Goal: Find specific page/section: Find specific page/section

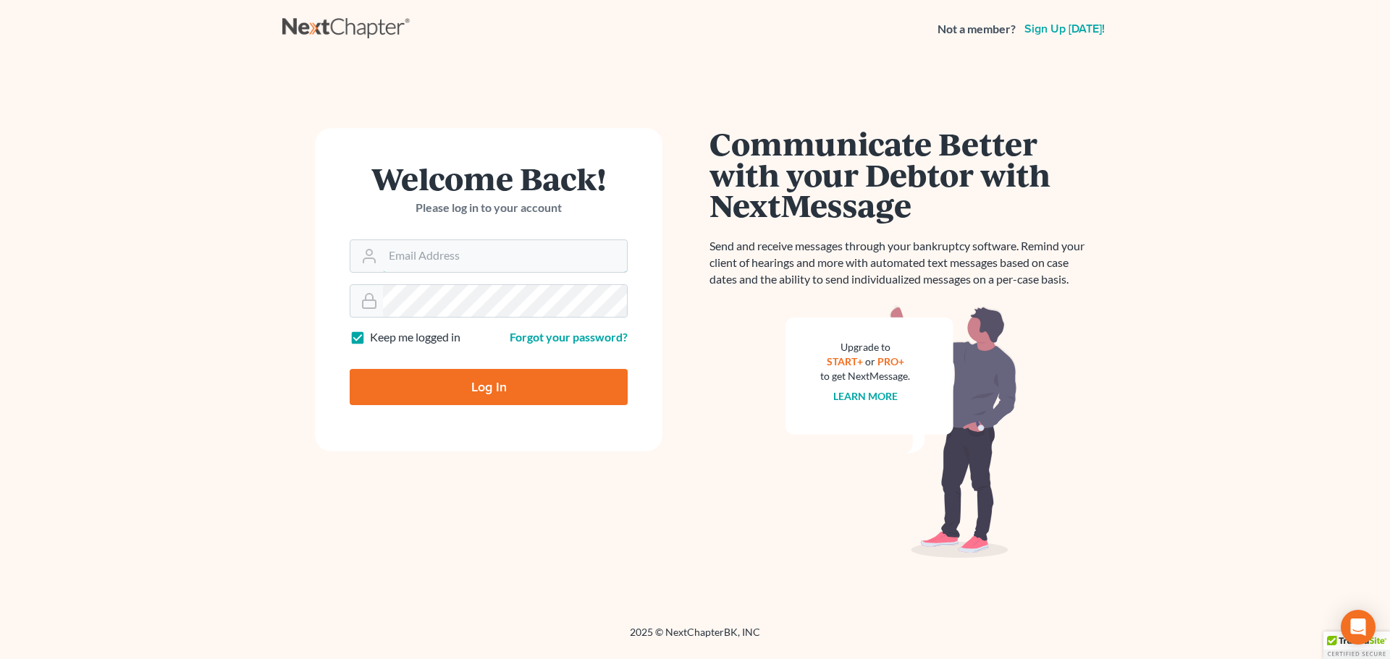
type input "pa@mvnlaw.com"
click at [443, 389] on input "Log In" at bounding box center [489, 387] width 278 height 36
type input "Thinking..."
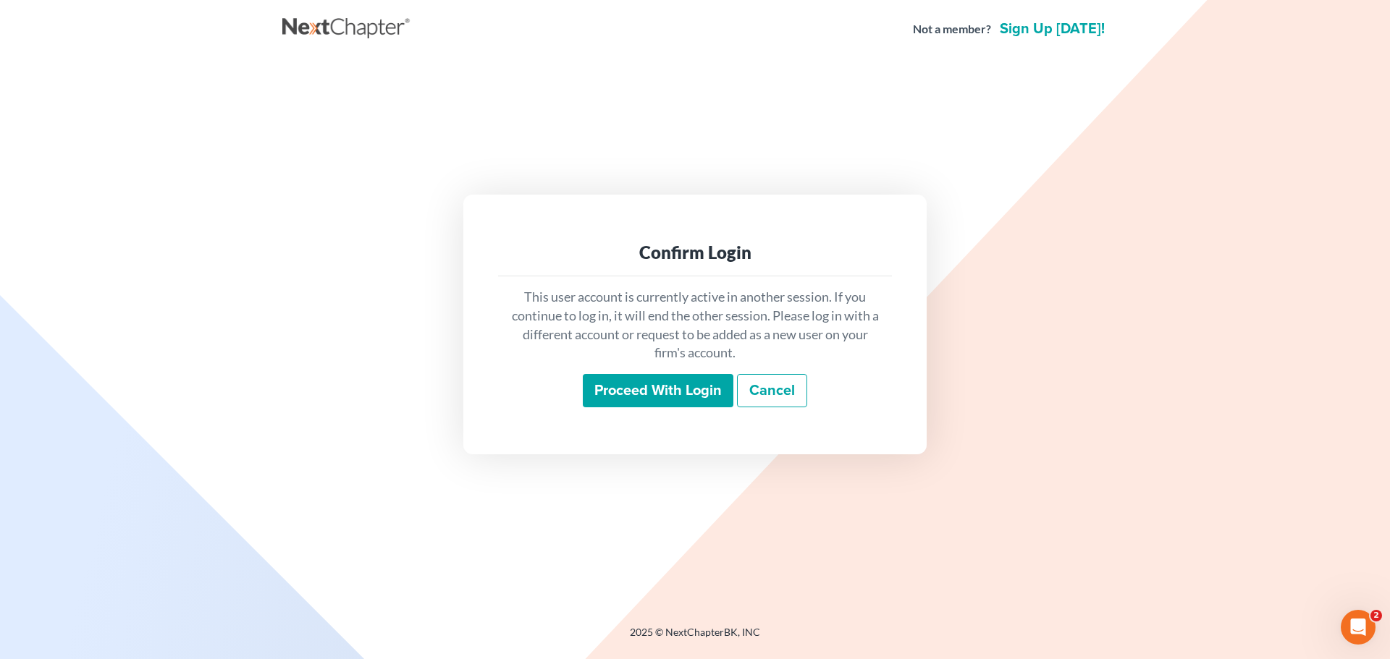
click at [666, 392] on input "Proceed with login" at bounding box center [658, 390] width 151 height 33
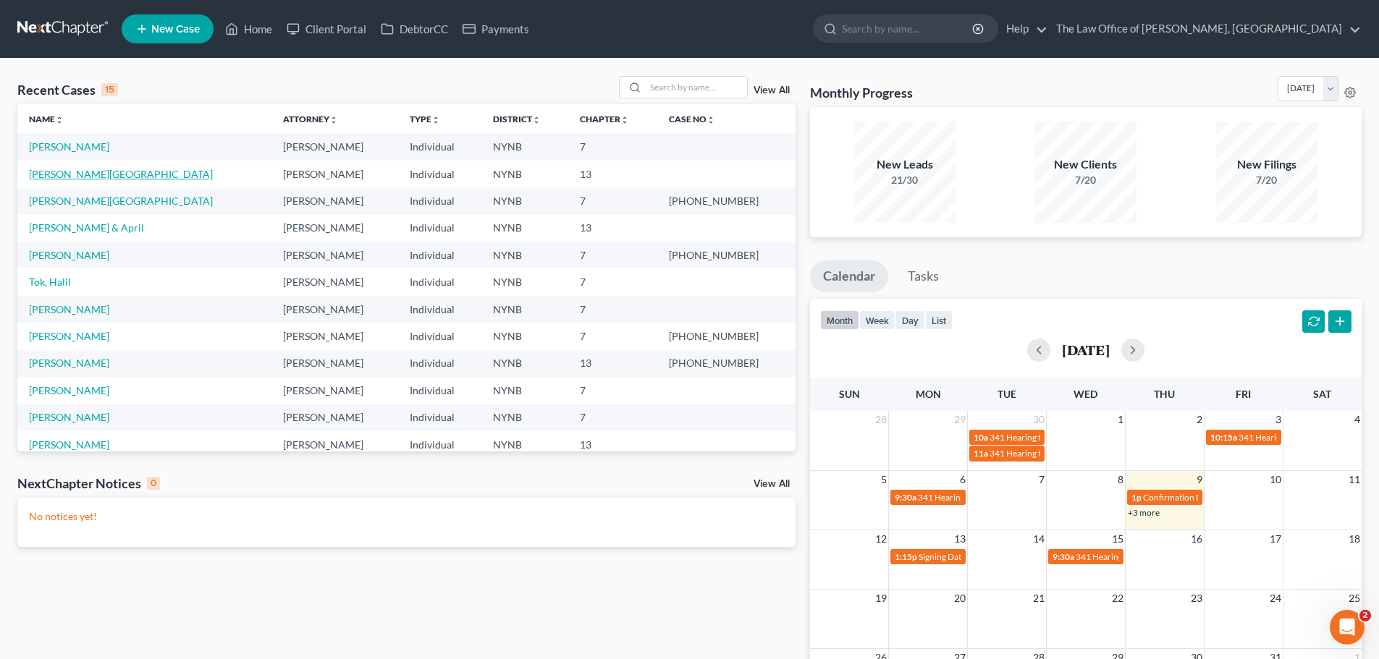
click at [79, 170] on link "Romero, Rosibel" at bounding box center [121, 174] width 184 height 12
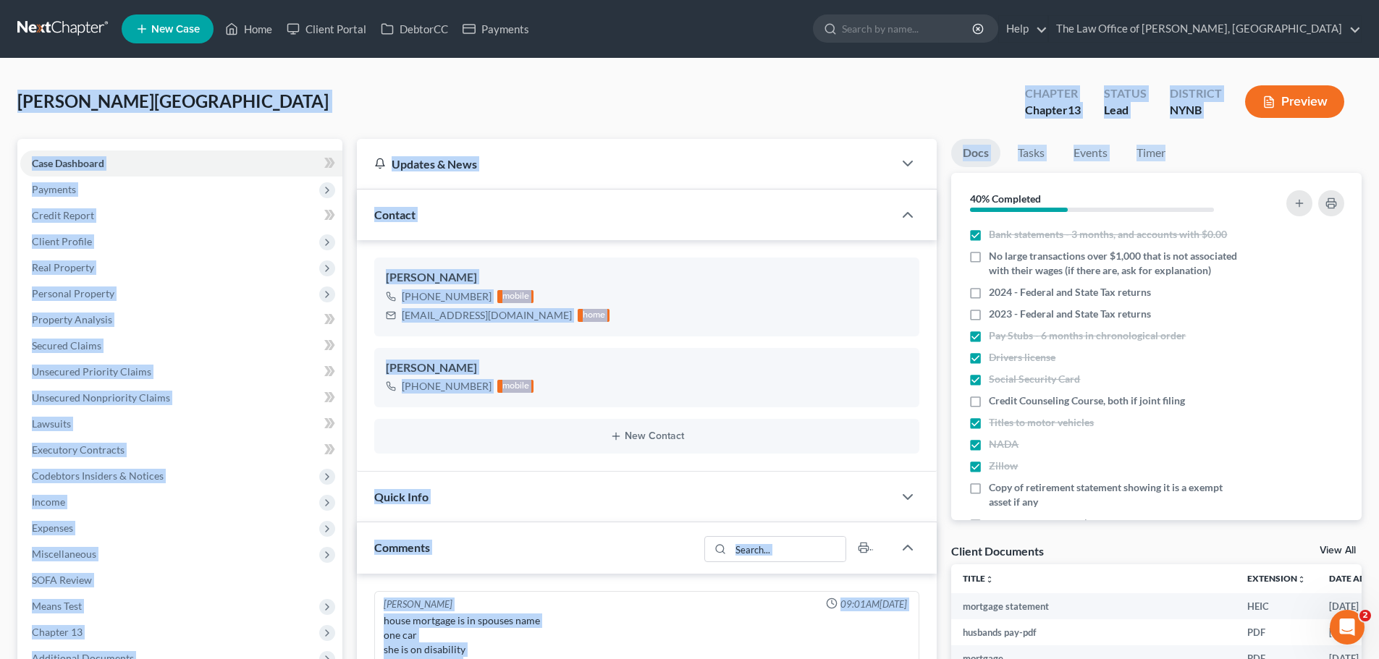
scroll to position [686, 0]
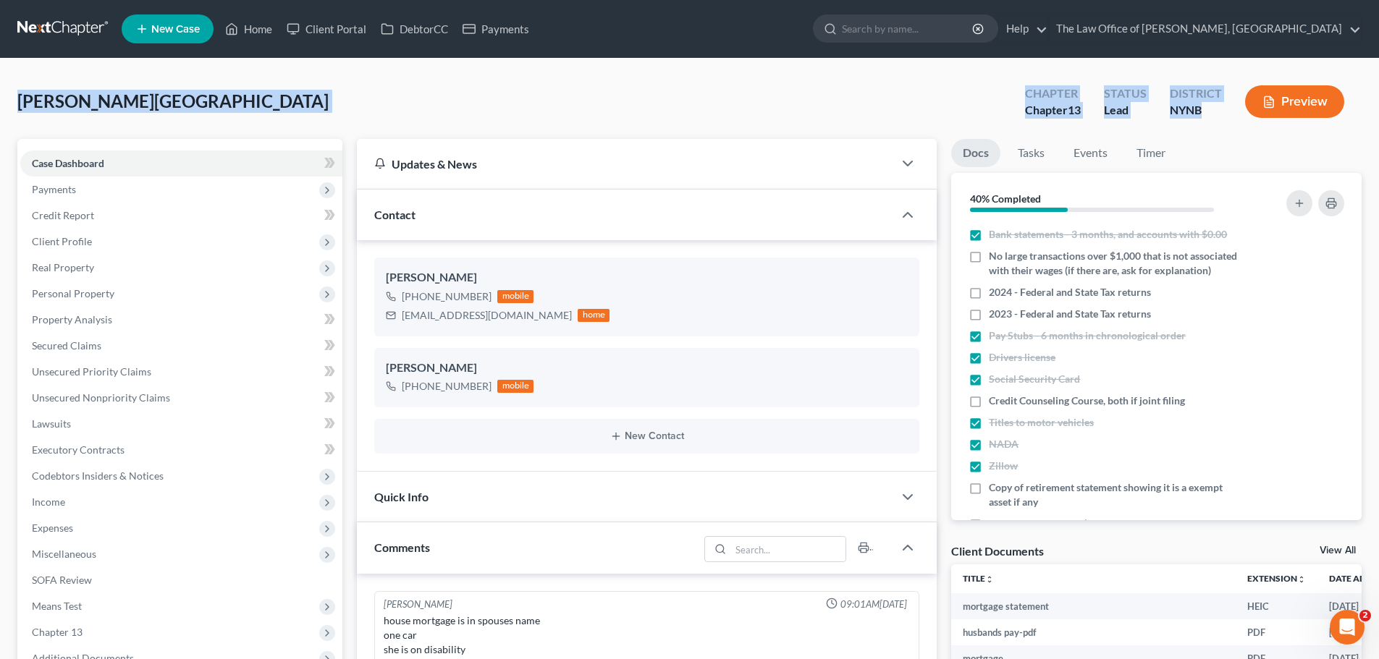
drag, startPoint x: 17, startPoint y: 102, endPoint x: 1203, endPoint y: 101, distance: 1185.5
click at [1203, 101] on div "Romero, Rosibel Upgraded Chapter Chapter 13 Status Lead District NYNB Preview" at bounding box center [689, 107] width 1344 height 63
click at [242, 39] on link "Home" at bounding box center [249, 29] width 62 height 26
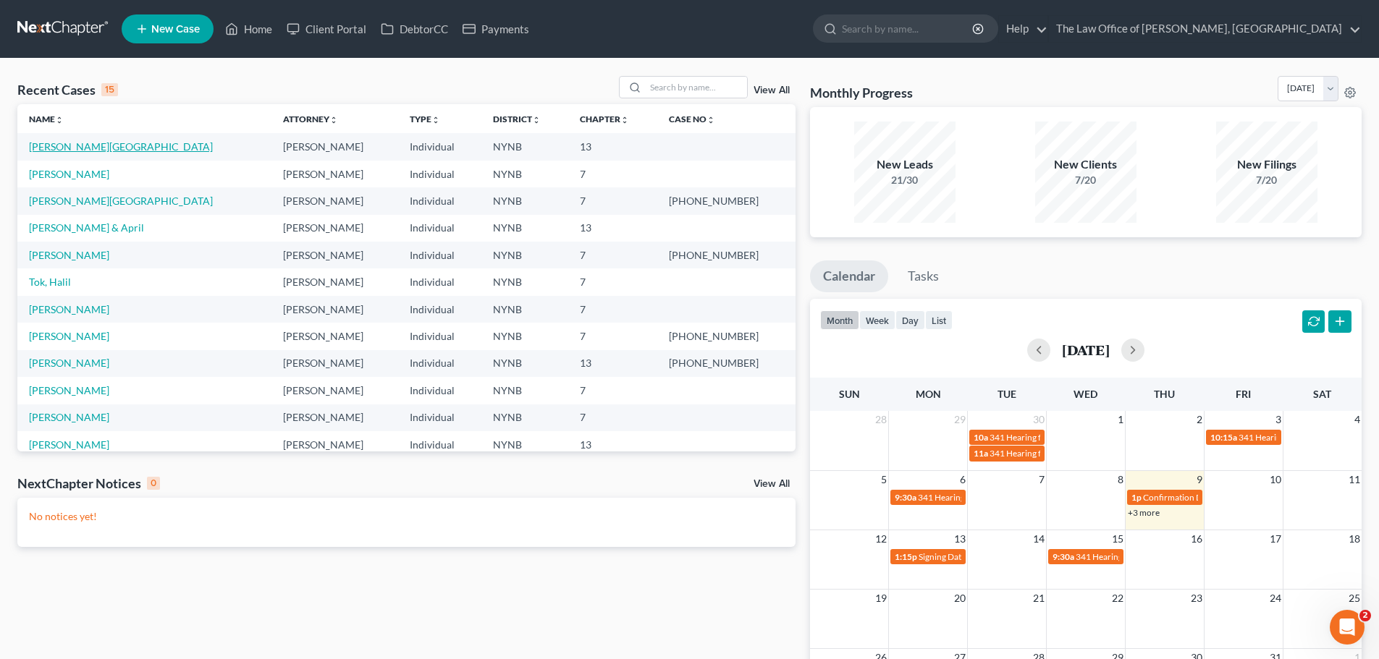
click at [51, 144] on link "Romero, Rosibel" at bounding box center [121, 146] width 184 height 12
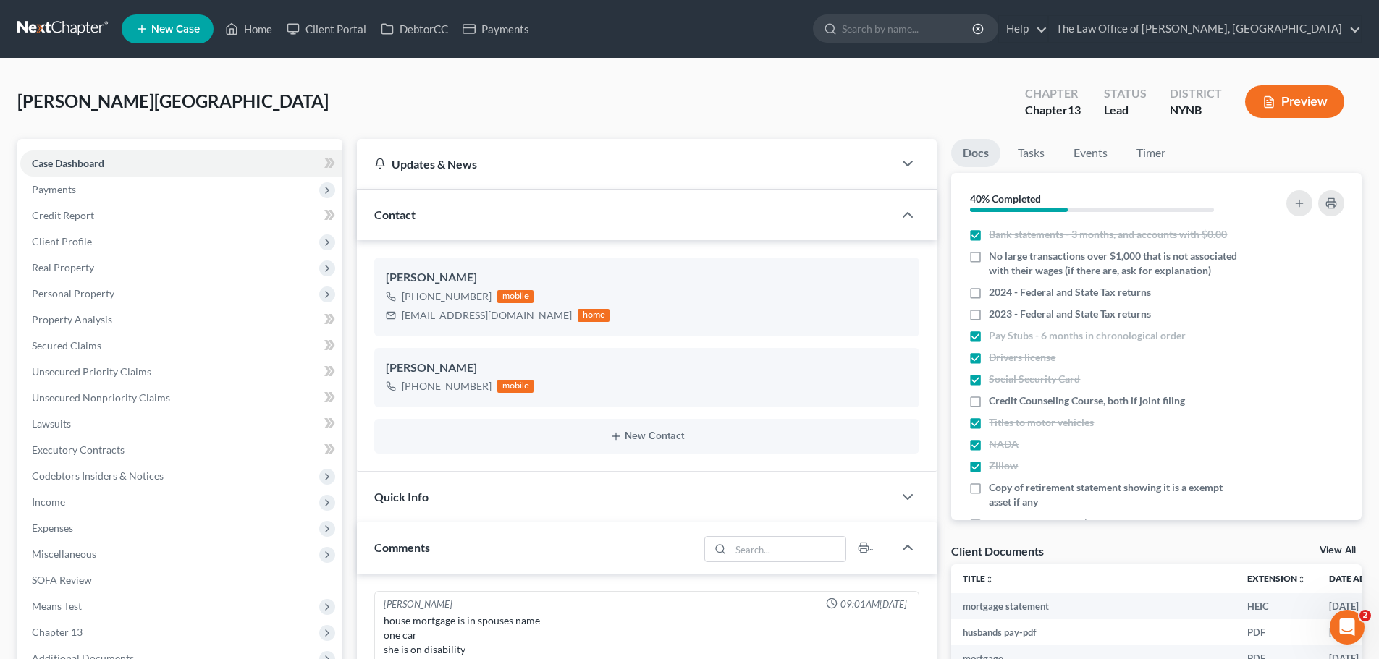
scroll to position [686, 0]
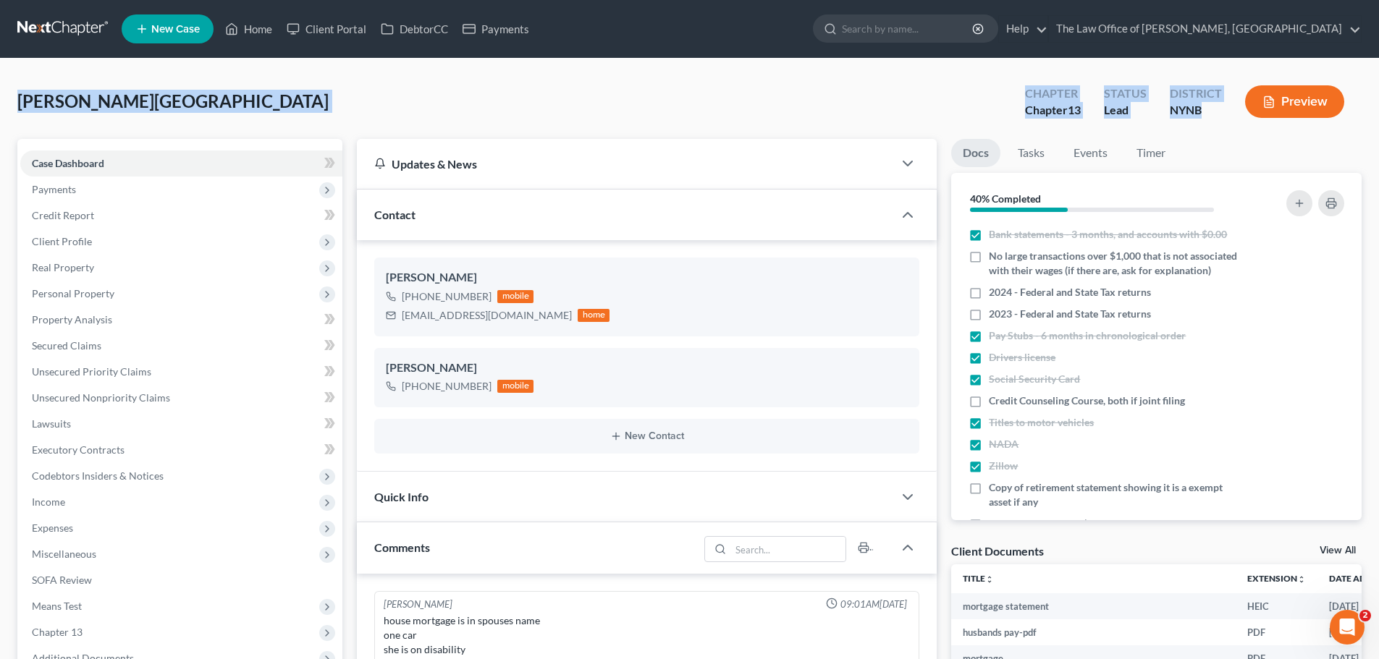
drag, startPoint x: 14, startPoint y: 96, endPoint x: 1227, endPoint y: 121, distance: 1212.6
click at [262, 28] on link "Home" at bounding box center [249, 29] width 62 height 26
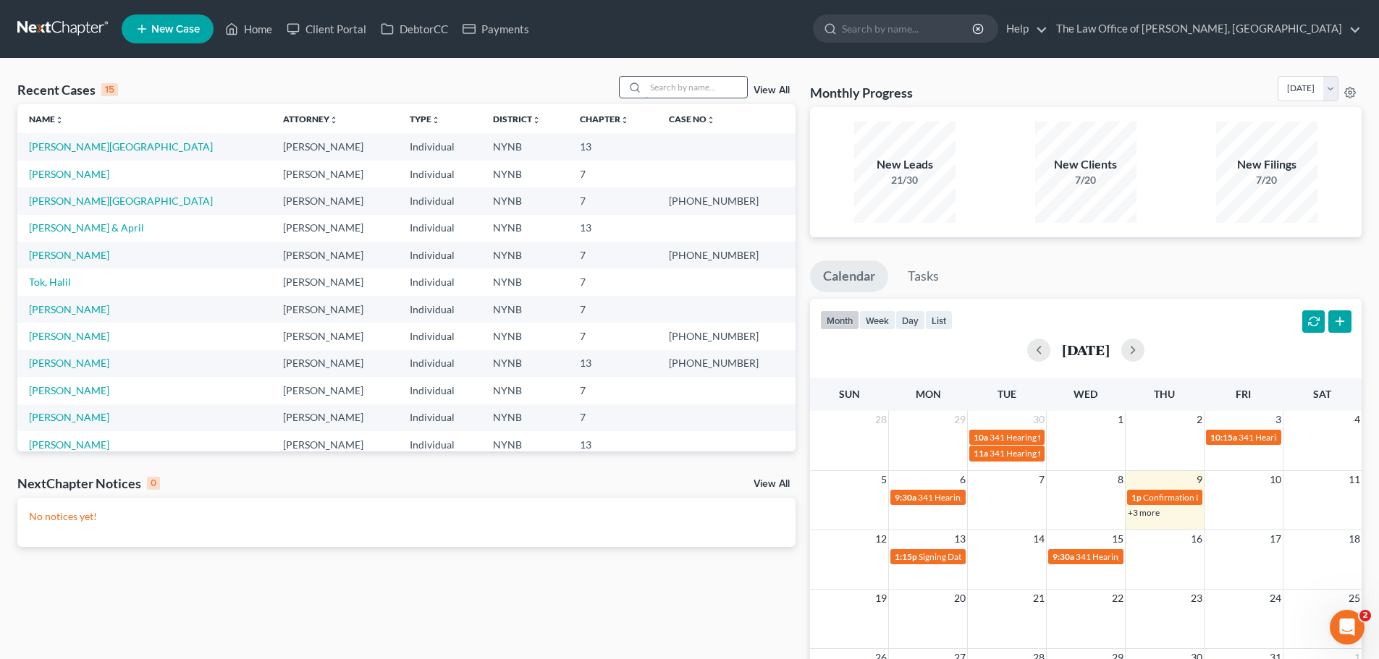
click at [676, 83] on input "search" at bounding box center [696, 87] width 101 height 21
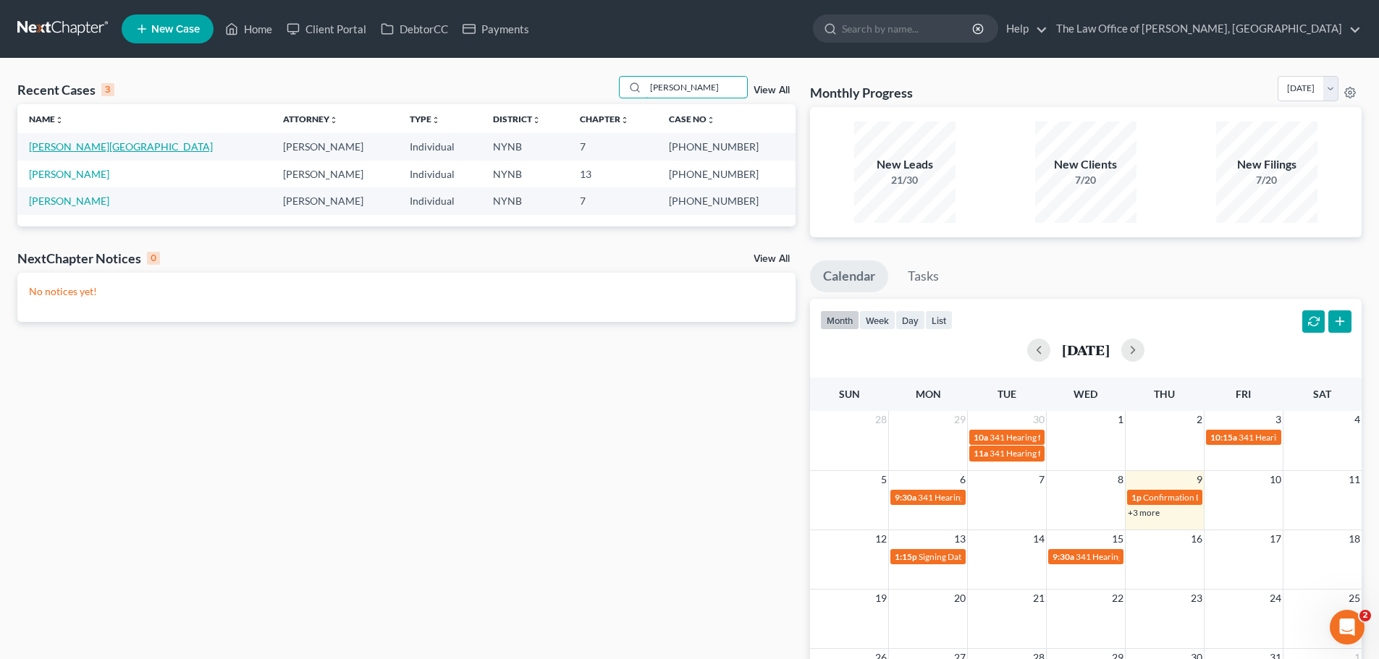
type input "cummings"
click at [79, 145] on link "Cummings, Brittany" at bounding box center [121, 146] width 184 height 12
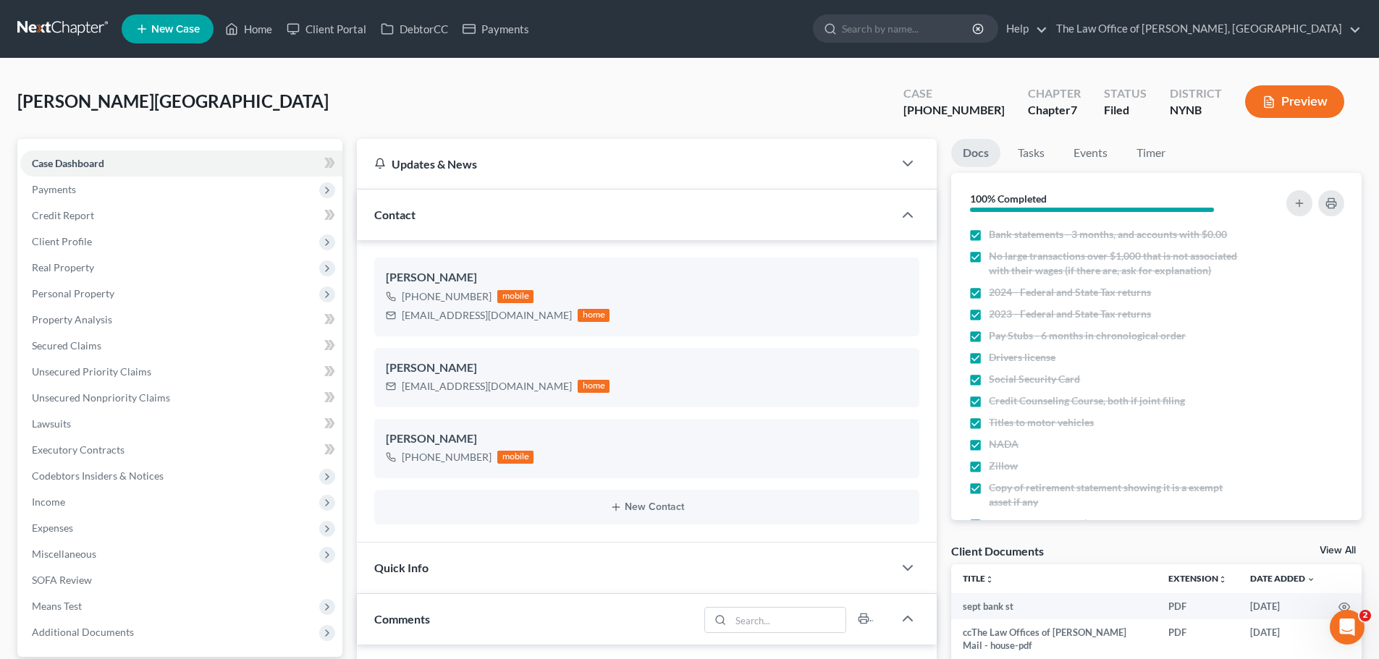
scroll to position [80, 0]
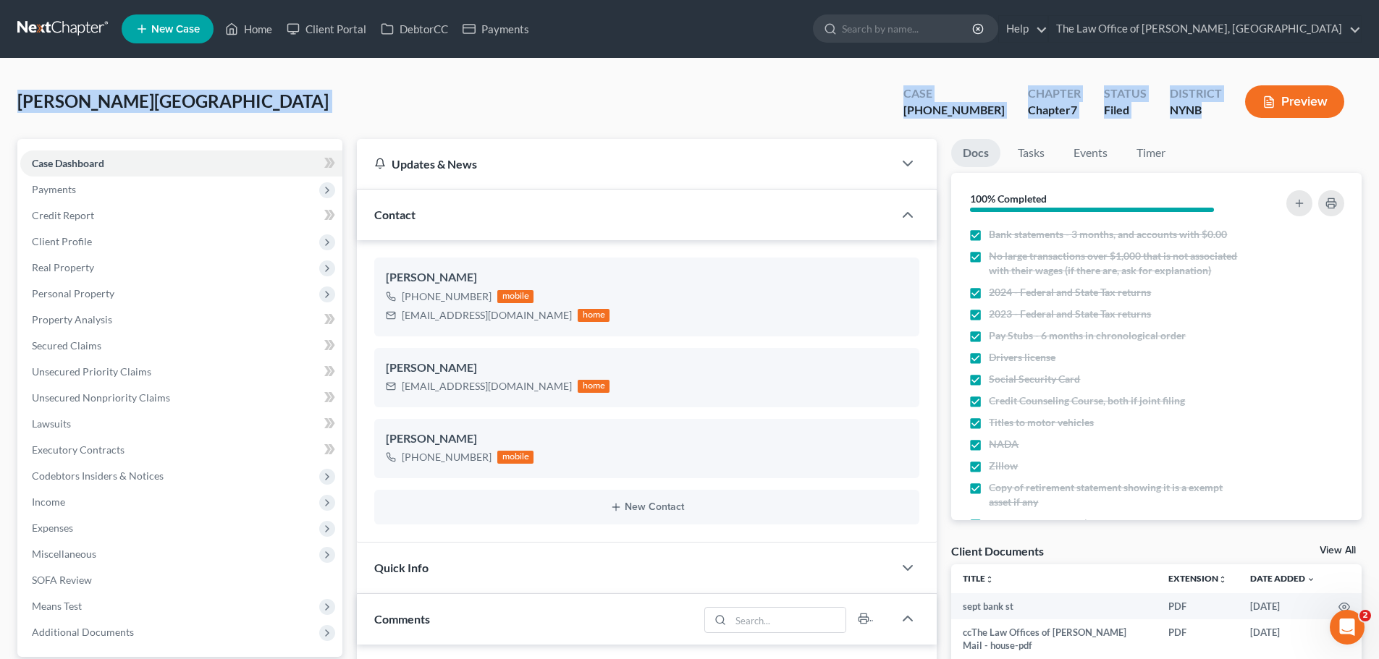
drag, startPoint x: 19, startPoint y: 103, endPoint x: 1213, endPoint y: 107, distance: 1194.2
click at [1213, 107] on div "Cummings, Brittany Upgraded Case 25-60897-6 Chapter Chapter 7 Status Filed Dist…" at bounding box center [689, 107] width 1344 height 63
click at [965, 103] on div "25-60897-6" at bounding box center [953, 110] width 101 height 17
click at [266, 28] on link "Home" at bounding box center [249, 29] width 62 height 26
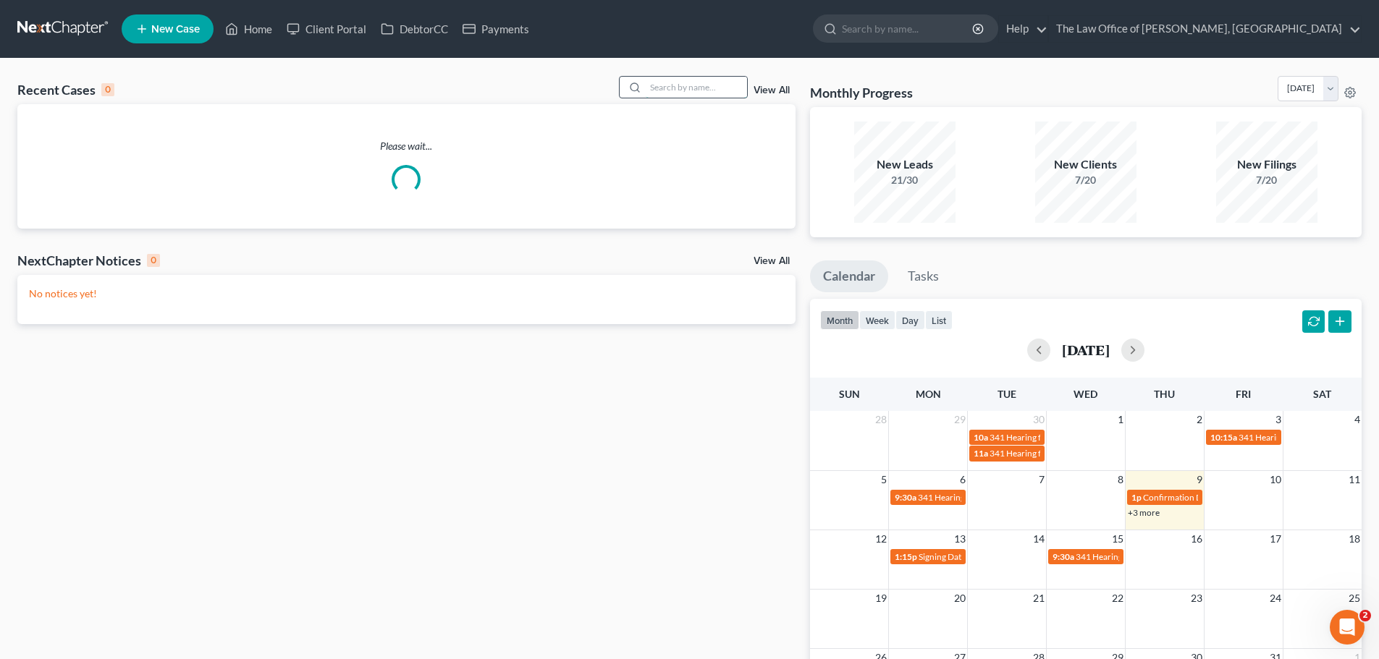
click at [696, 90] on input "search" at bounding box center [696, 87] width 101 height 21
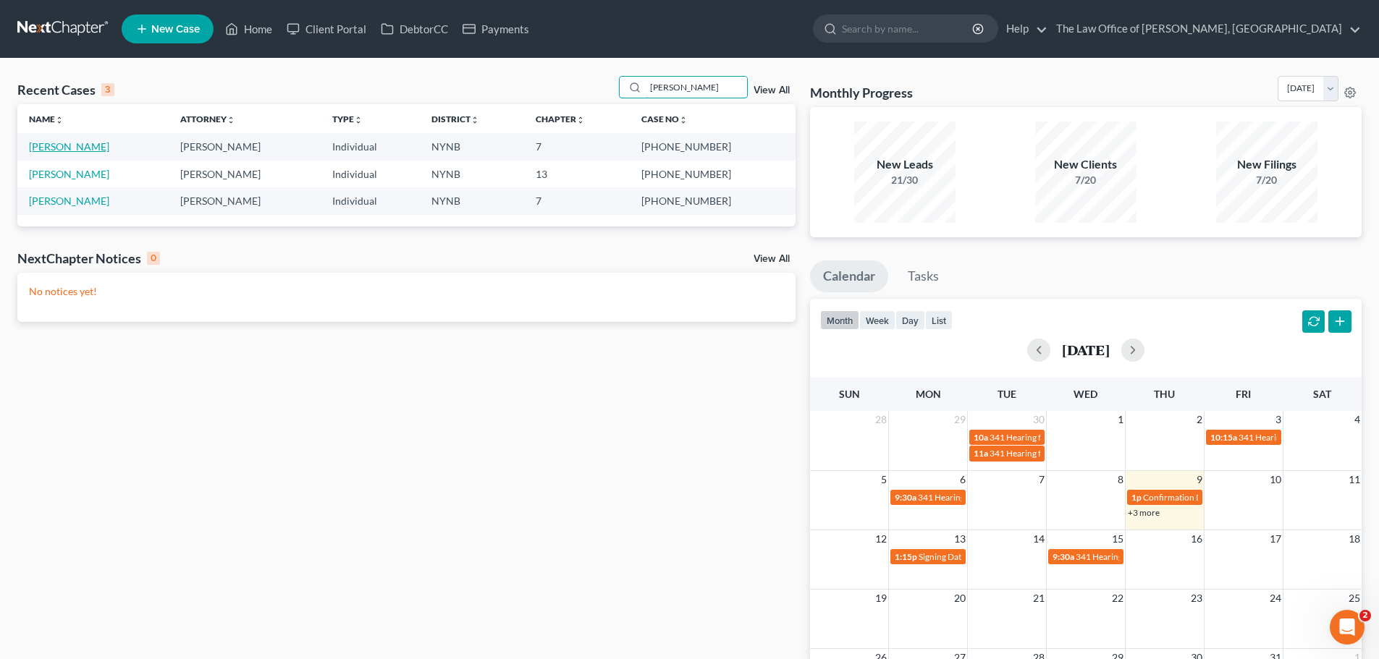
type input "howard"
click at [88, 148] on link "Howard, Wendy" at bounding box center [69, 146] width 80 height 12
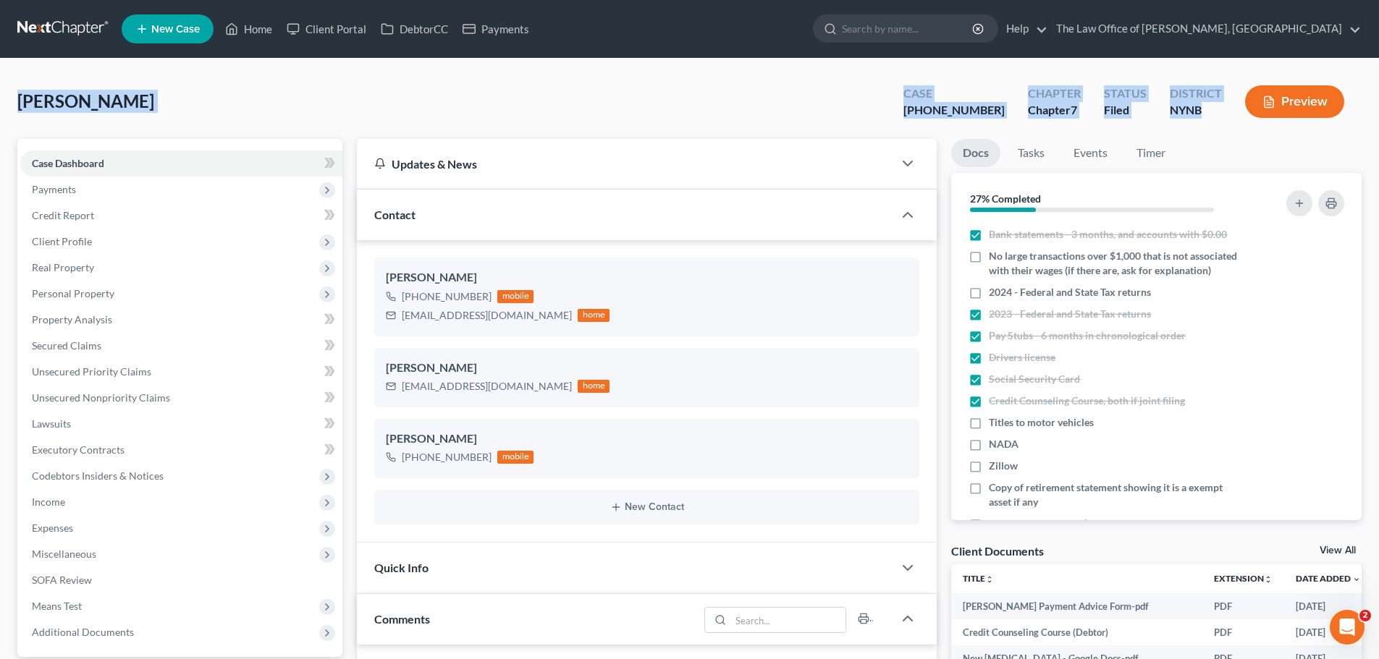
drag, startPoint x: 17, startPoint y: 101, endPoint x: 1215, endPoint y: 111, distance: 1198.6
